Goal: Information Seeking & Learning: Learn about a topic

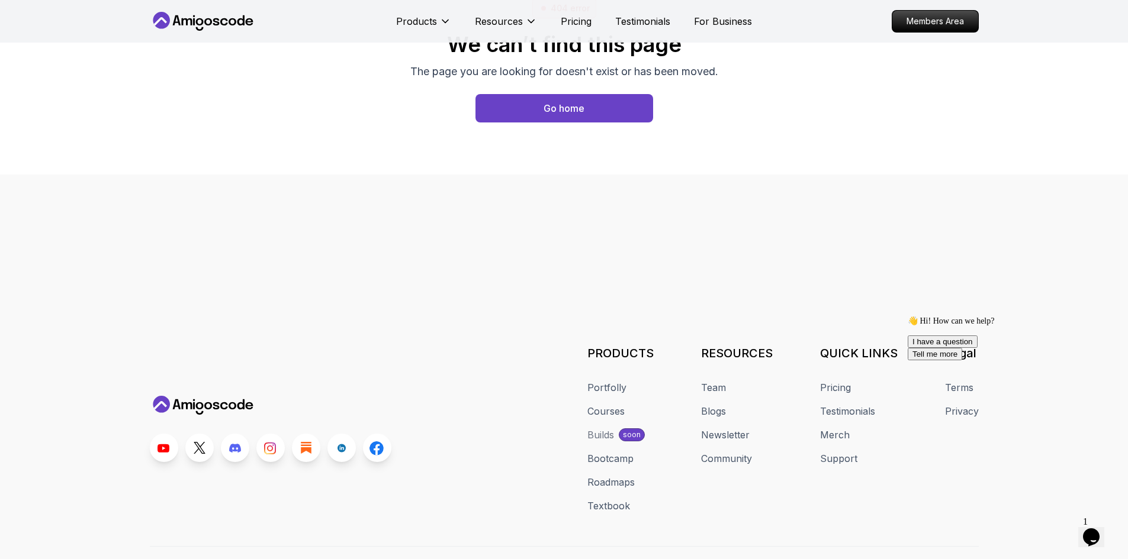
scroll to position [168, 0]
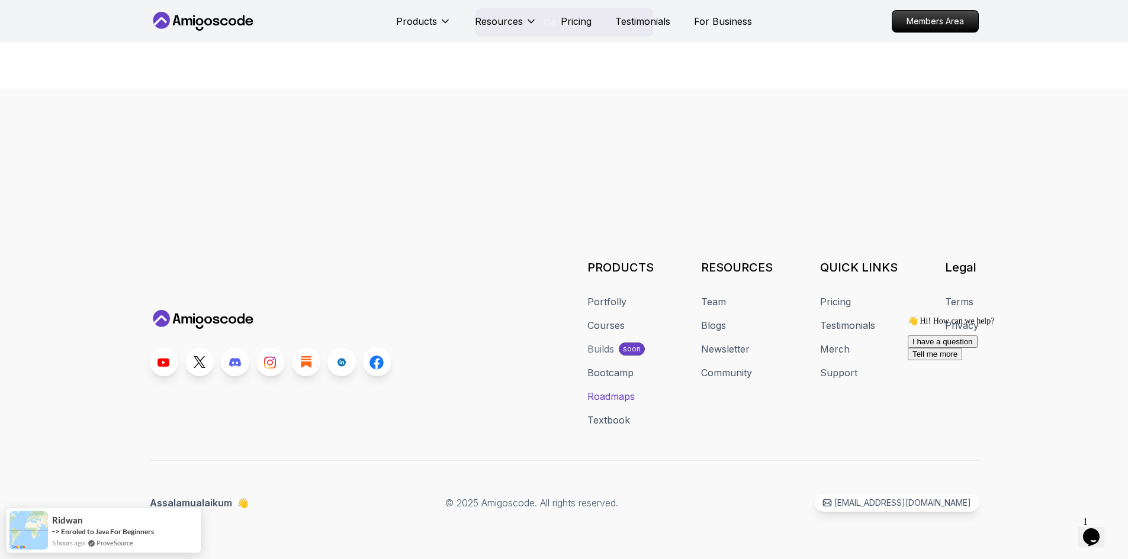
click at [624, 392] on link "Roadmaps" at bounding box center [610, 397] width 47 height 14
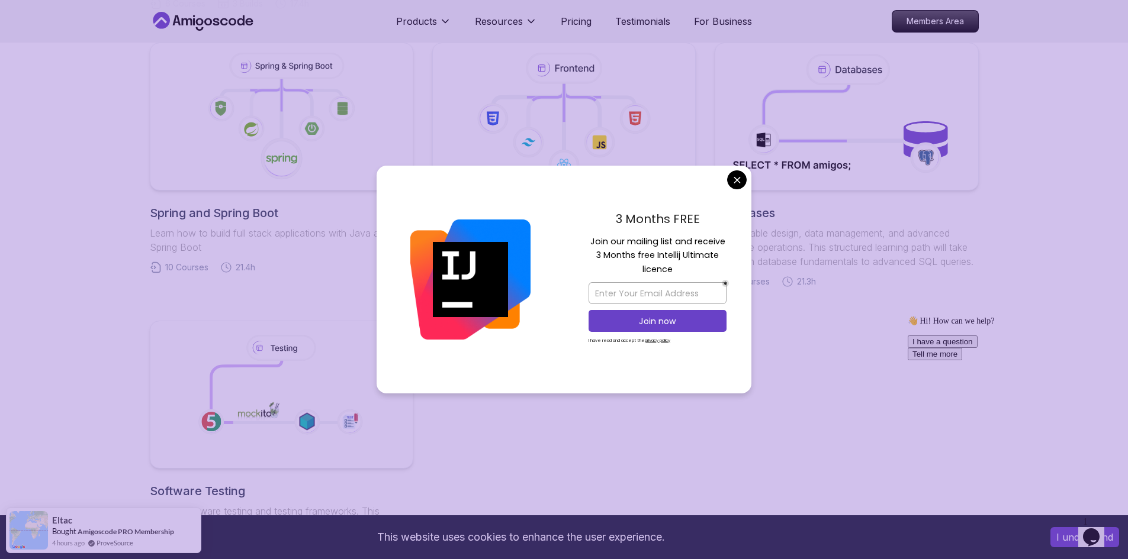
scroll to position [651, 0]
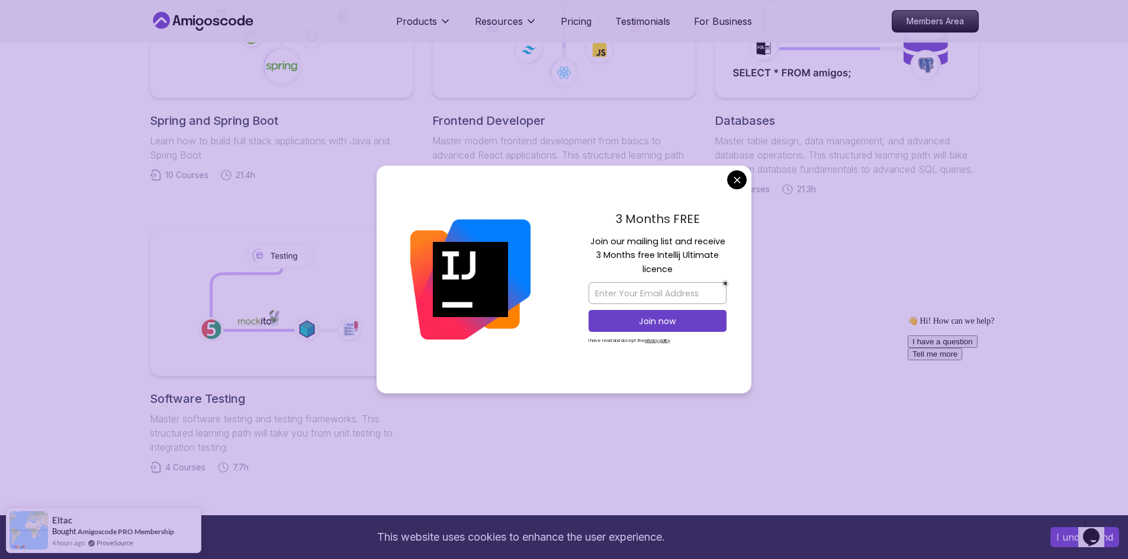
click at [739, 182] on body "This website uses cookies to enhance the user experience. I understand Products…" at bounding box center [564, 228] width 1128 height 1759
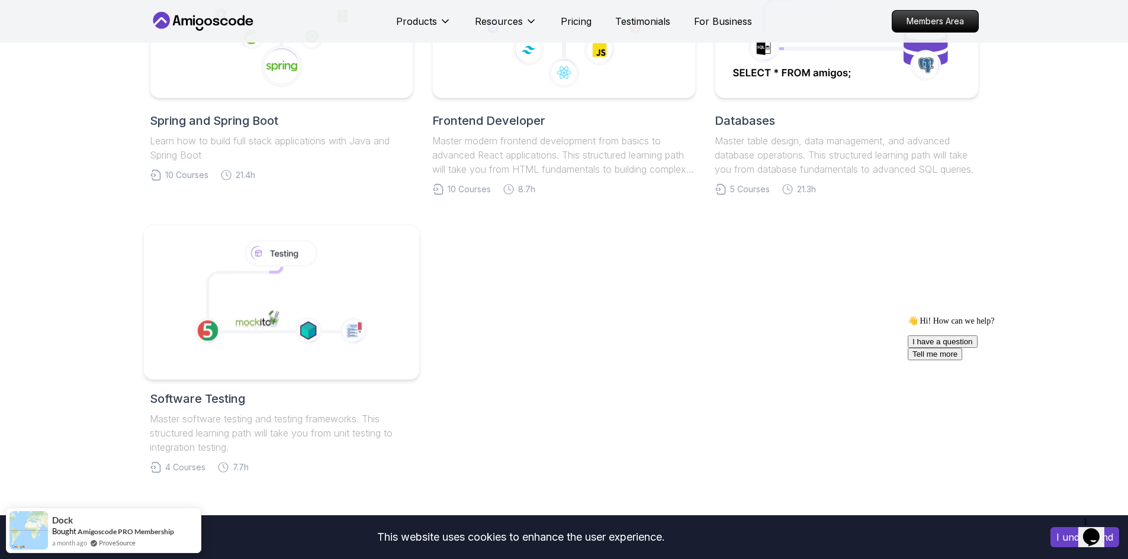
click at [301, 321] on icon at bounding box center [308, 331] width 27 height 27
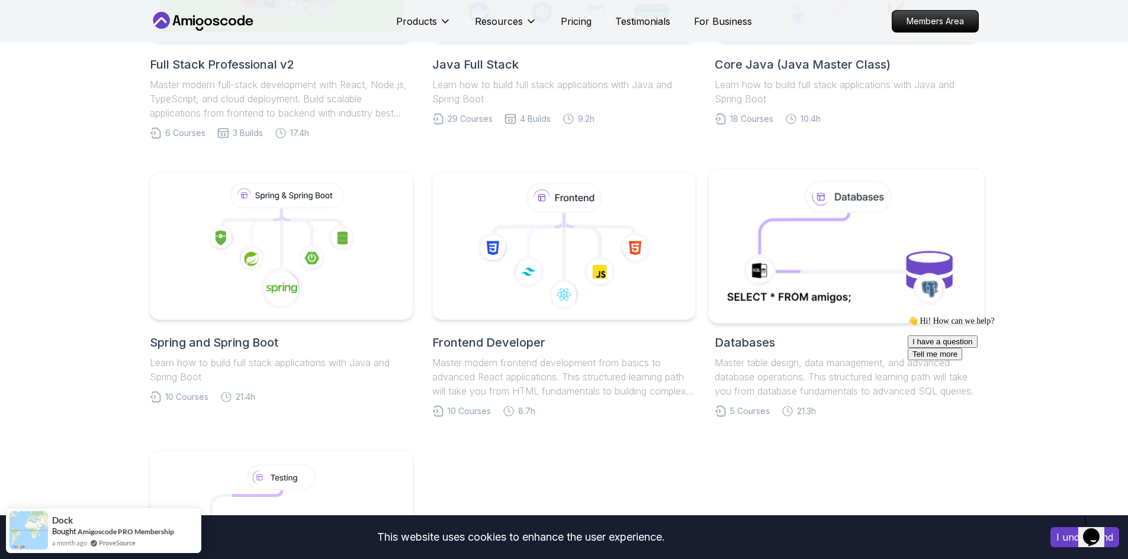
scroll to position [414, 0]
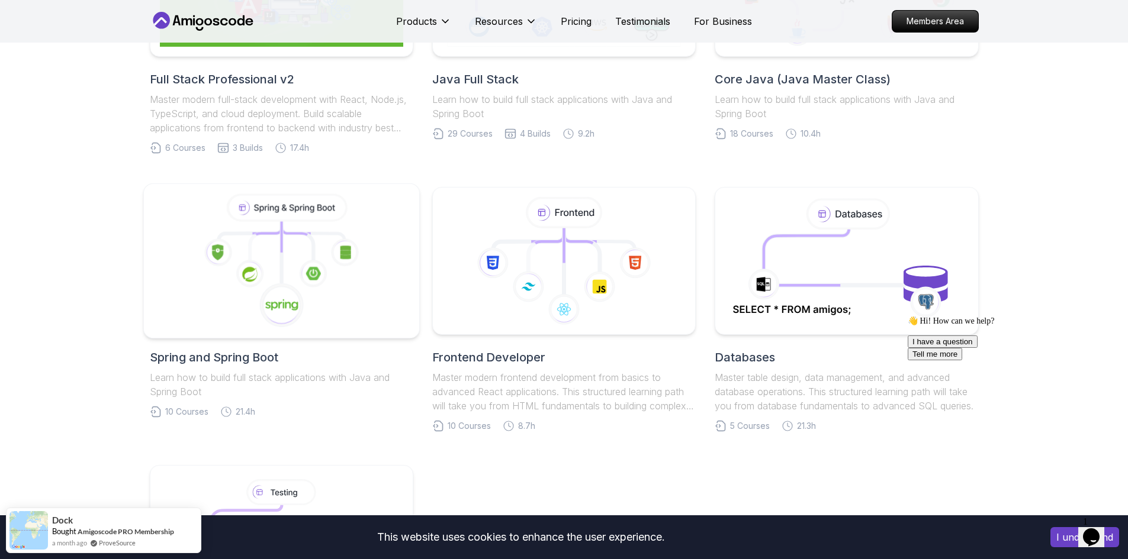
click at [332, 287] on icon at bounding box center [281, 261] width 256 height 134
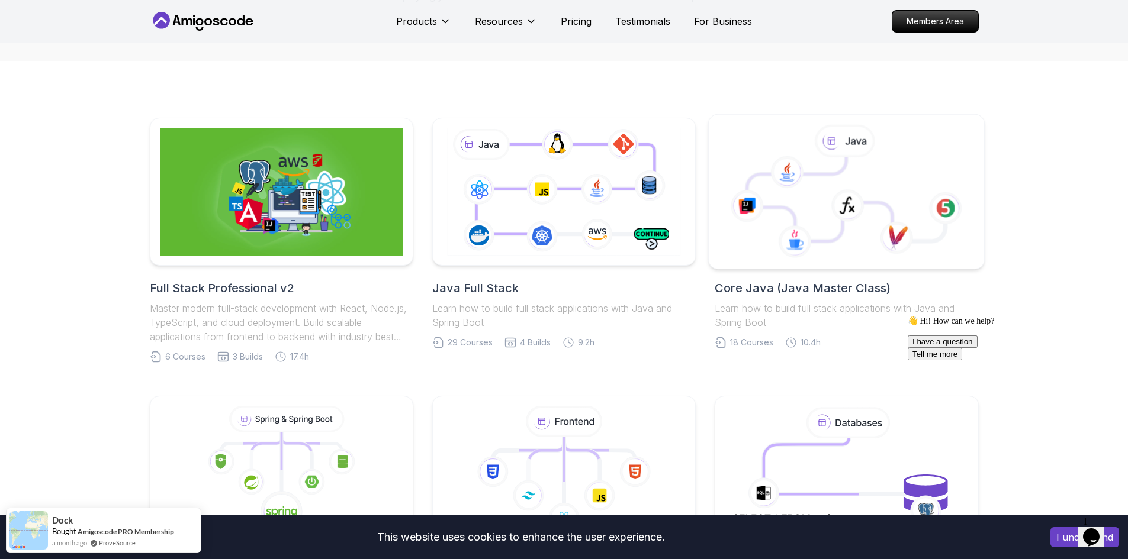
scroll to position [178, 0]
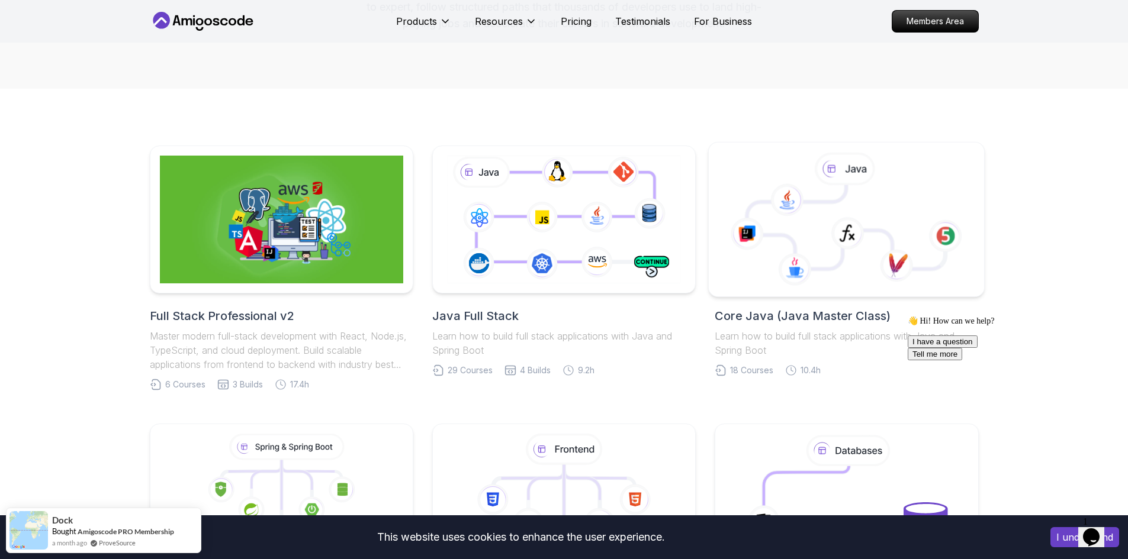
click at [832, 227] on icon at bounding box center [847, 233] width 33 height 33
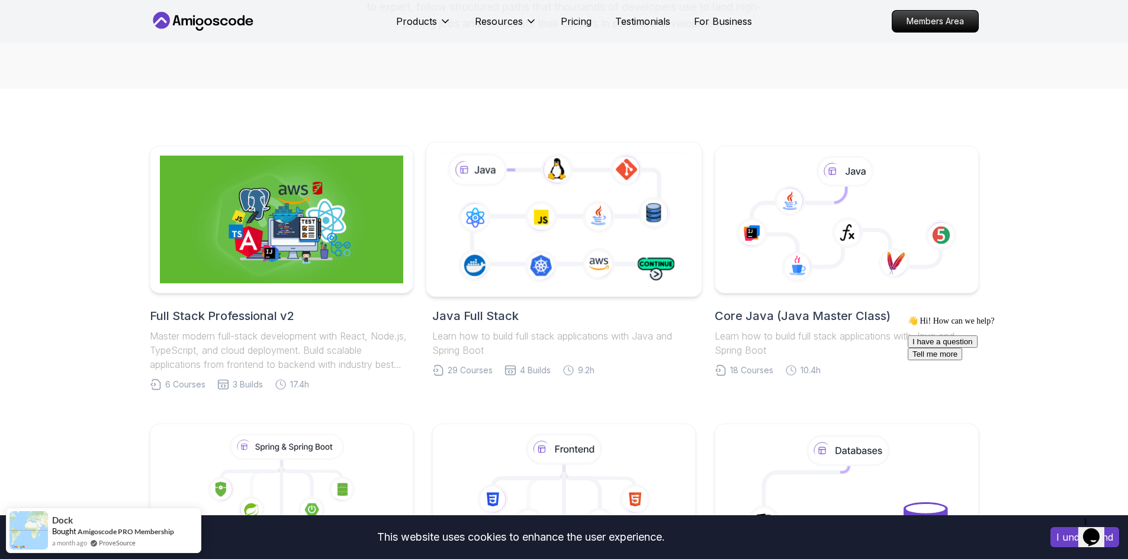
click at [539, 186] on icon at bounding box center [564, 219] width 250 height 139
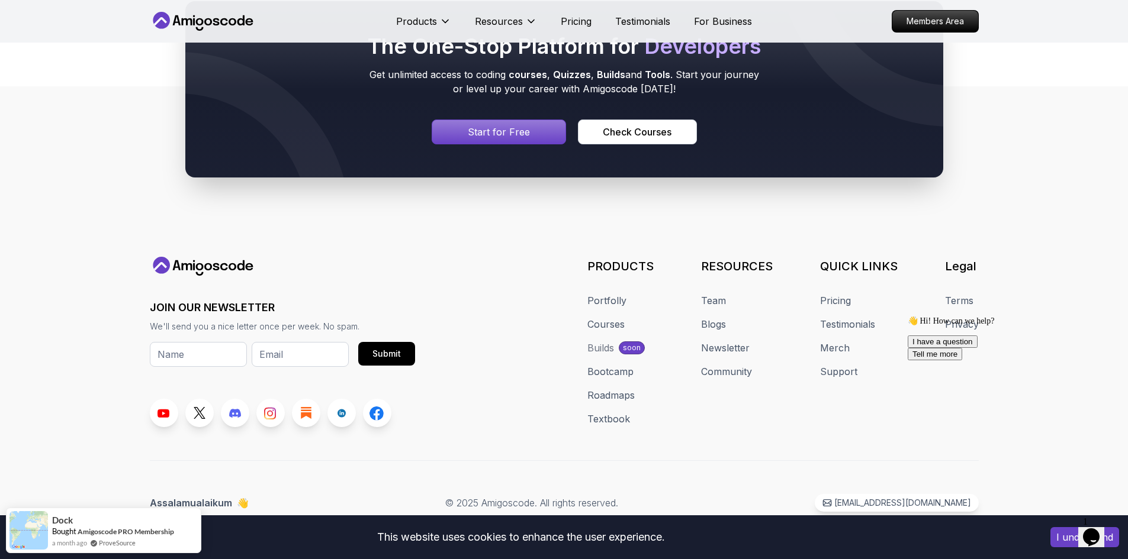
scroll to position [785, 0]
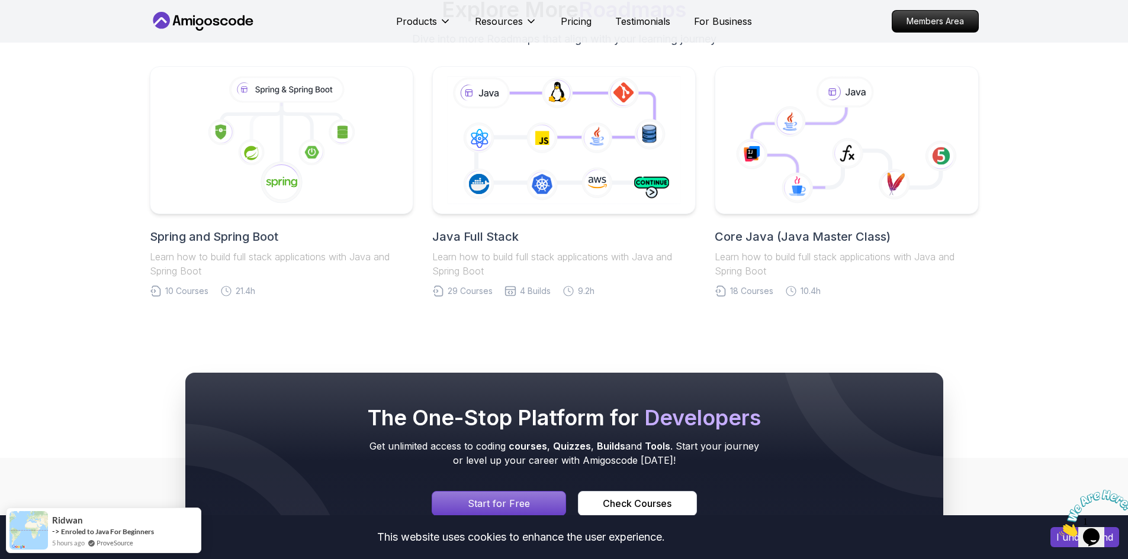
scroll to position [1480, 0]
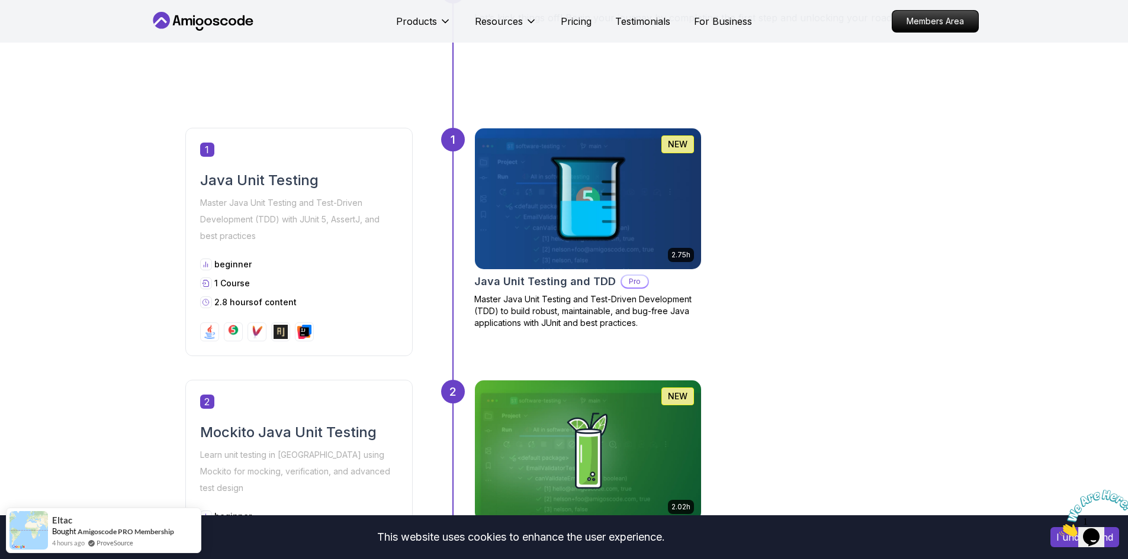
scroll to position [533, 0]
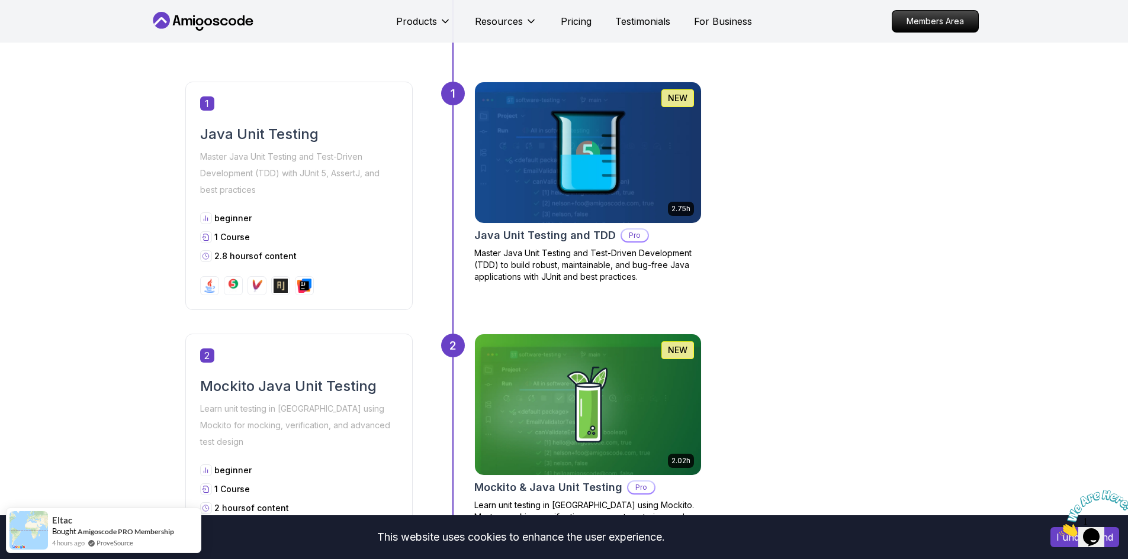
click at [590, 184] on img at bounding box center [587, 153] width 237 height 148
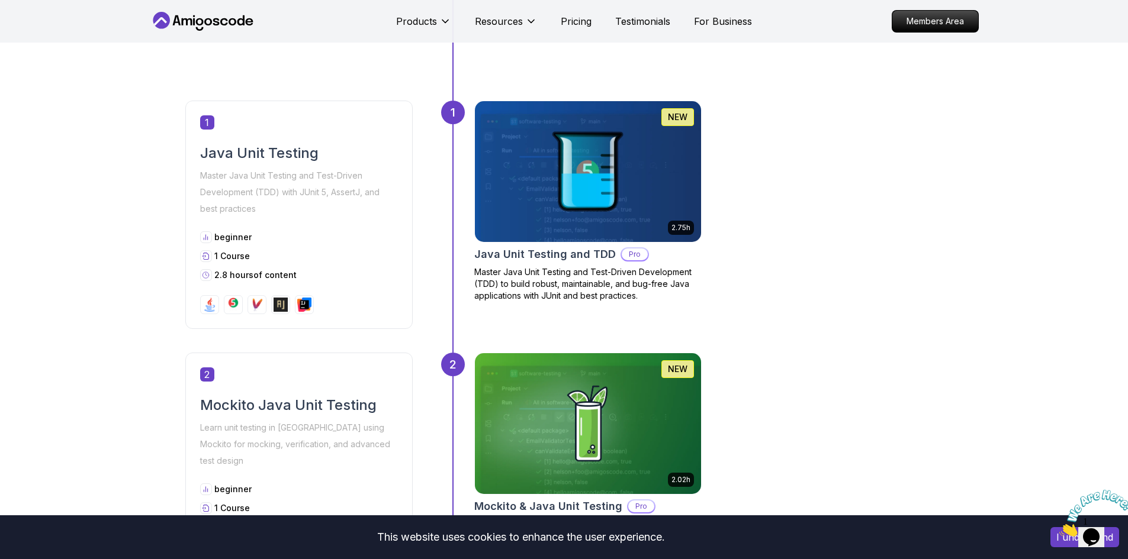
scroll to position [533, 0]
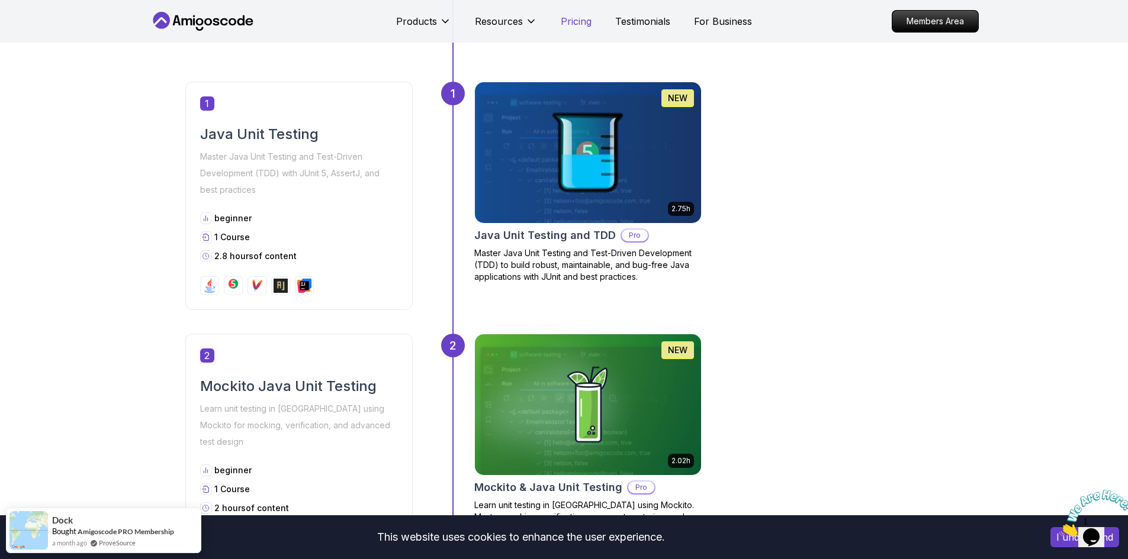
click at [574, 26] on p "Pricing" at bounding box center [576, 21] width 31 height 14
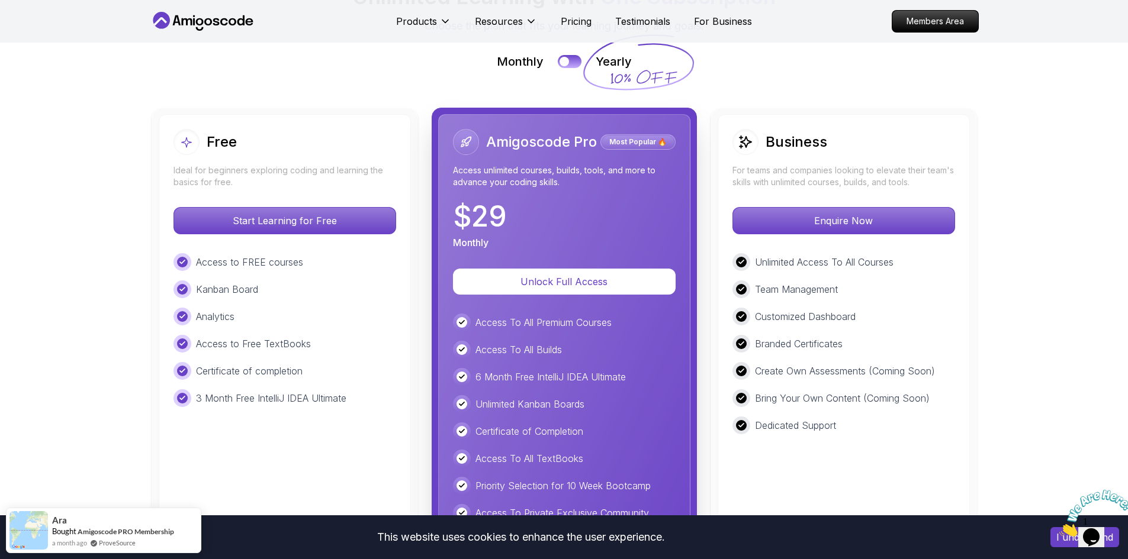
scroll to position [2652, 0]
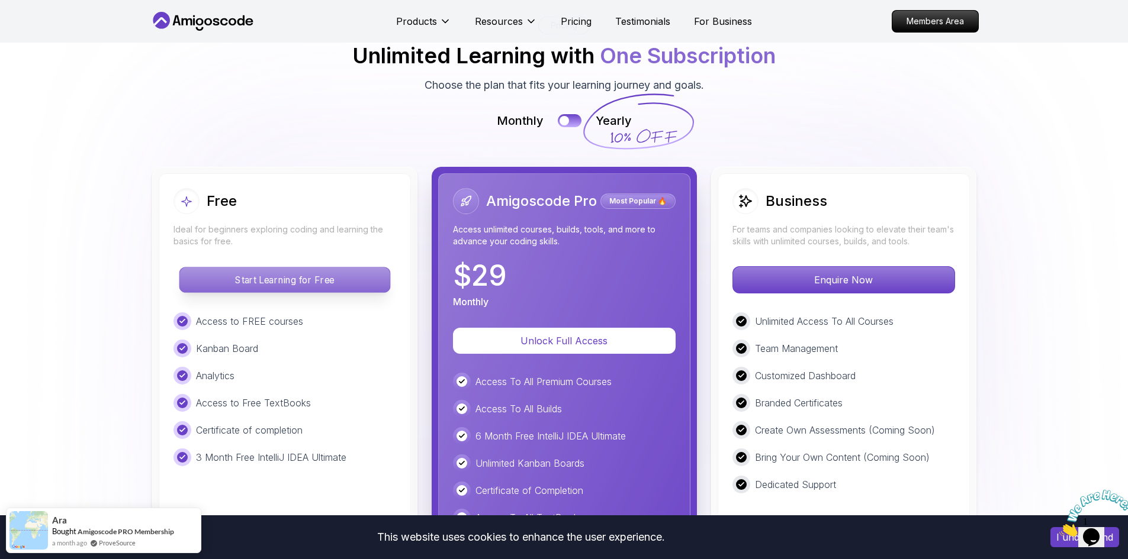
click at [248, 268] on p "Start Learning for Free" at bounding box center [284, 280] width 210 height 25
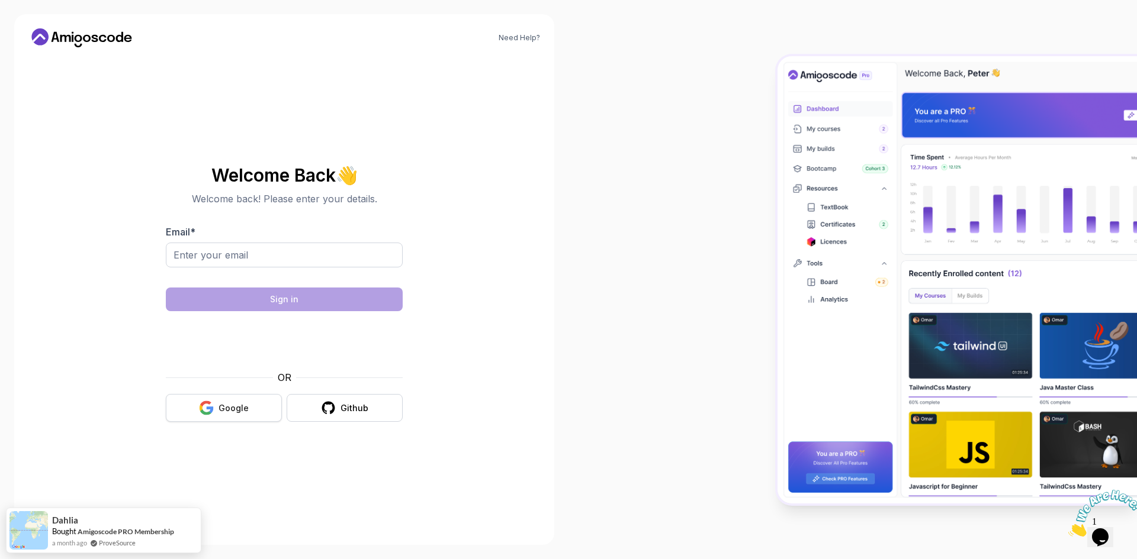
click at [231, 406] on div "Google" at bounding box center [233, 409] width 30 height 12
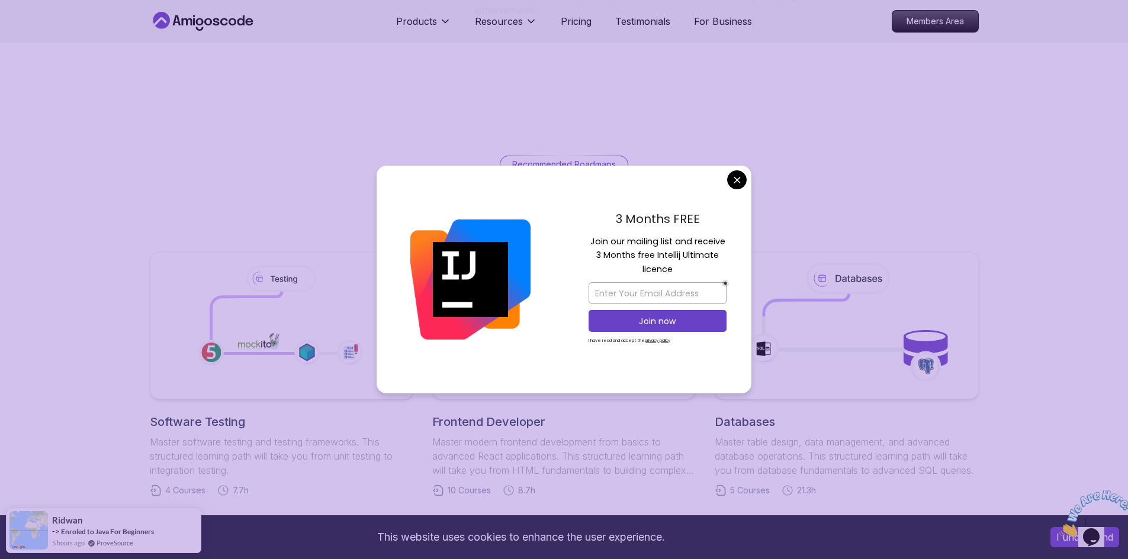
scroll to position [2546, 0]
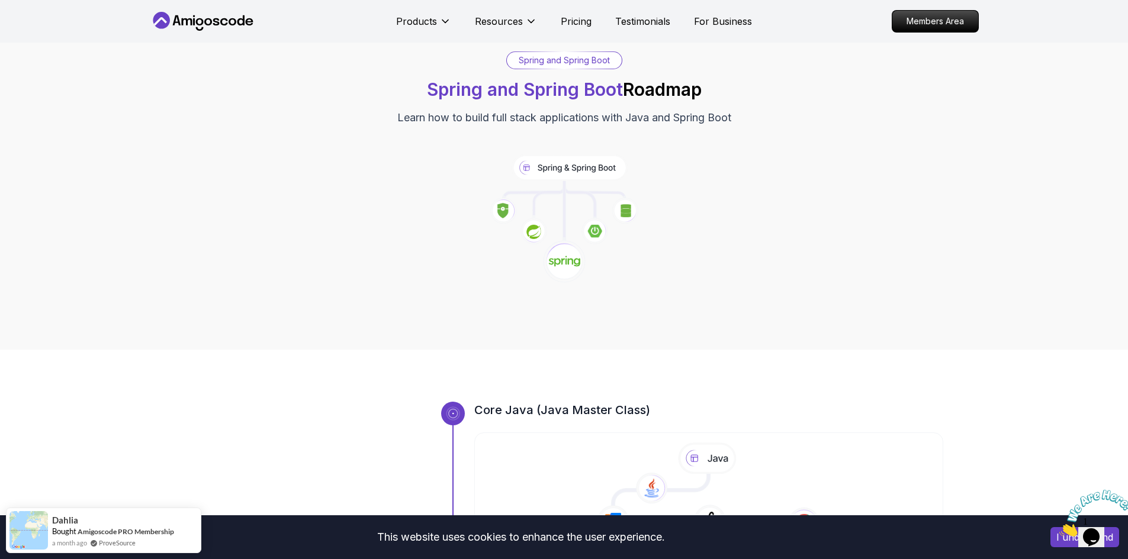
scroll to position [0, 0]
